Goal: Task Accomplishment & Management: Use online tool/utility

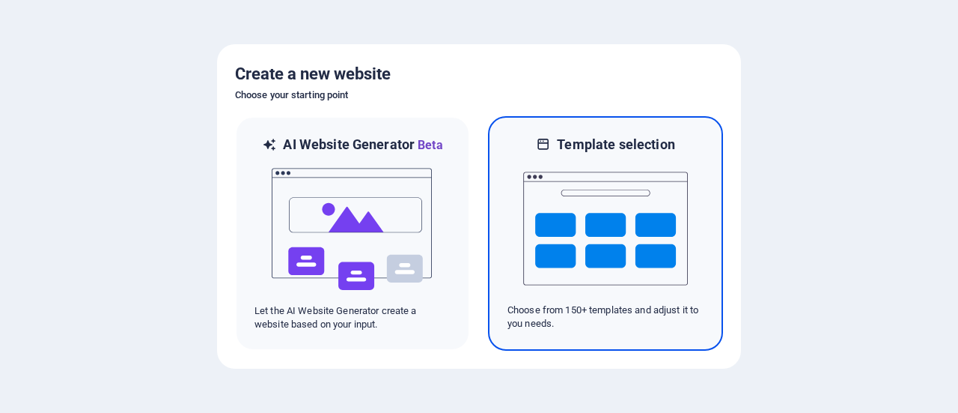
click at [580, 213] on img at bounding box center [605, 229] width 165 height 150
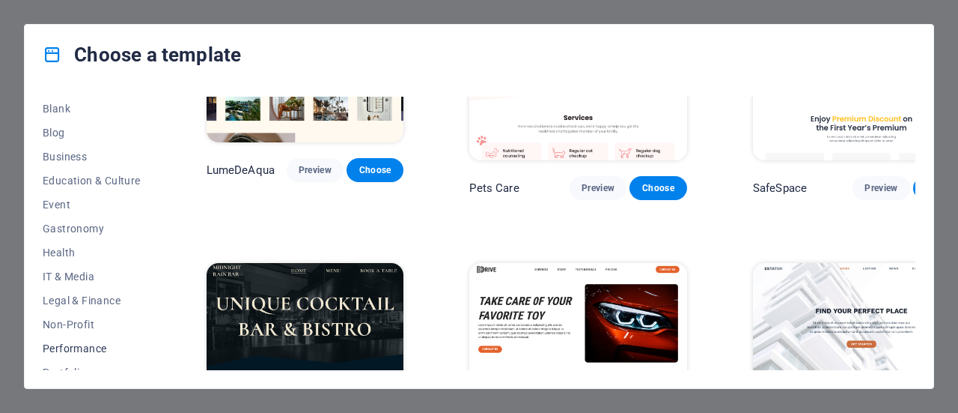
scroll to position [188, 0]
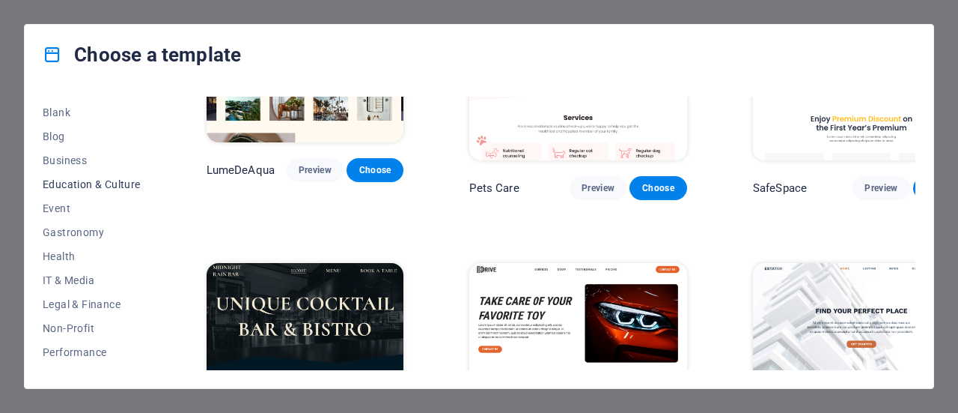
click at [85, 182] on span "Education & Culture" at bounding box center [92, 184] width 98 height 12
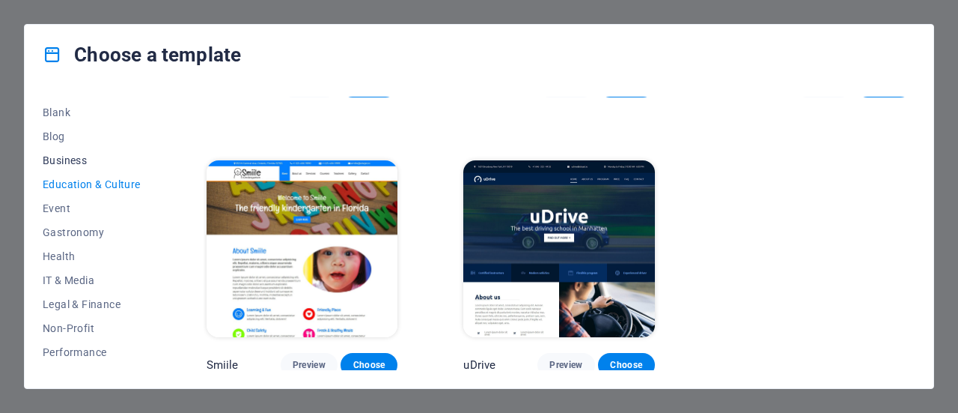
click at [82, 162] on span "Business" at bounding box center [92, 160] width 98 height 12
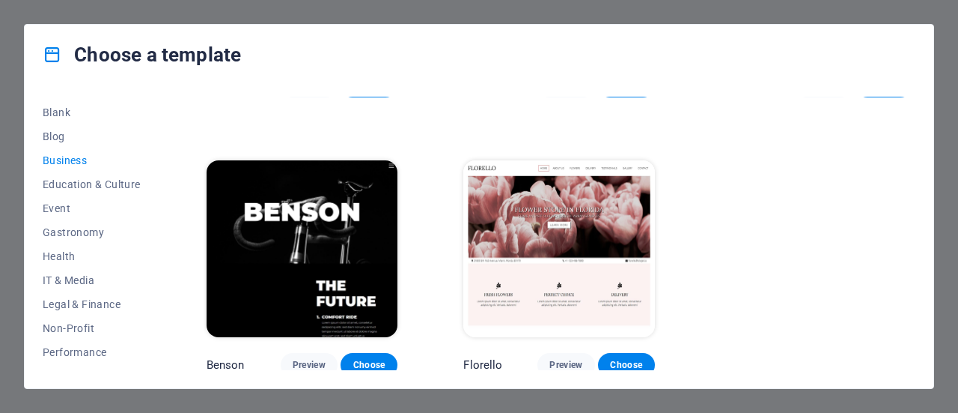
scroll to position [0, 0]
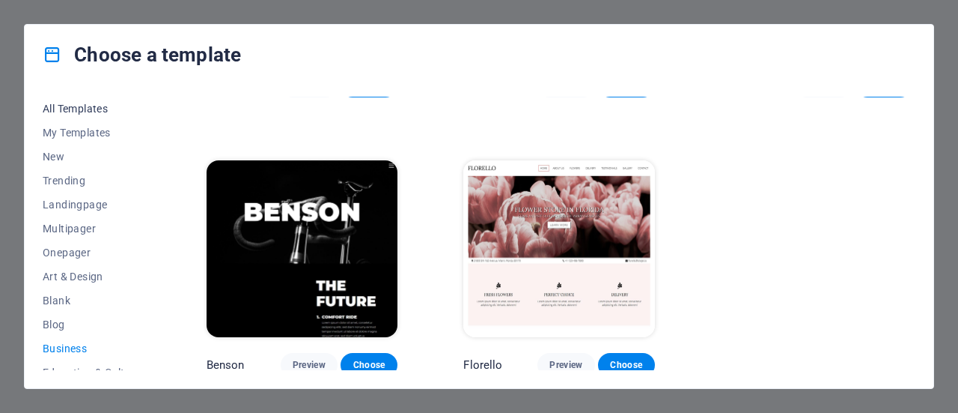
click at [89, 106] on span "All Templates" at bounding box center [92, 109] width 98 height 12
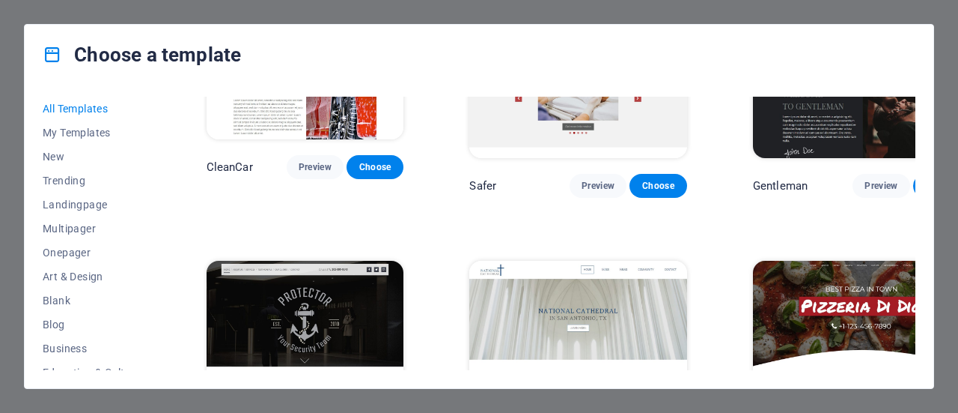
scroll to position [6812, 0]
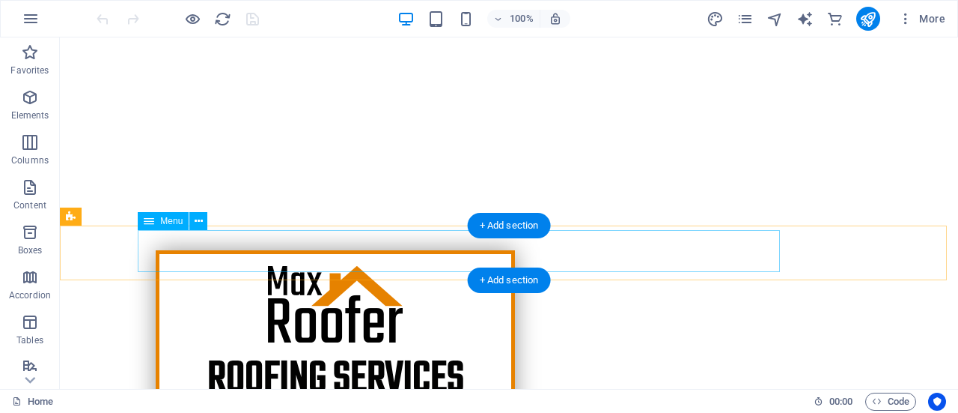
scroll to position [228, 0]
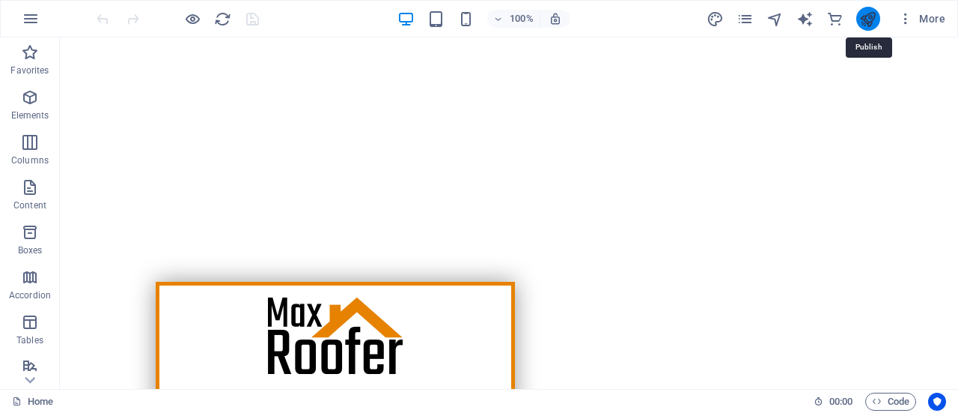
click at [877, 23] on icon "publish" at bounding box center [868, 18] width 17 height 17
